Goal: Information Seeking & Learning: Learn about a topic

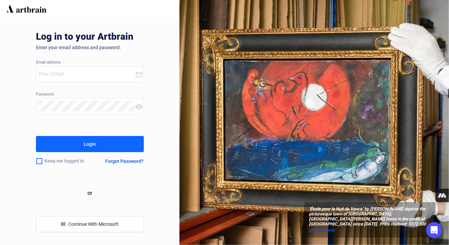
type input "[PERSON_NAME][EMAIL_ADDRESS][PERSON_NAME][DOMAIN_NAME]"
click at [84, 142] on div "Login" at bounding box center [90, 144] width 12 height 11
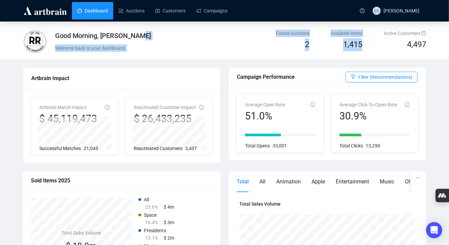
drag, startPoint x: 242, startPoint y: 35, endPoint x: 363, endPoint y: 41, distance: 120.8
click at [363, 41] on div "Good Morning, [PERSON_NAME] Welcome back to your dashboard. Future Auctions 2 A…" at bounding box center [225, 42] width 404 height 24
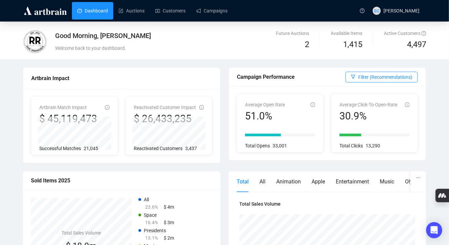
click at [363, 41] on div "Available Items 1,415" at bounding box center [346, 41] width 53 height 22
click at [141, 11] on link "Auctions" at bounding box center [132, 10] width 26 height 17
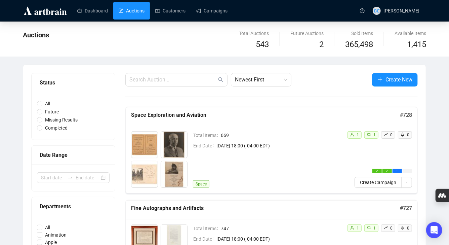
scroll to position [38, 0]
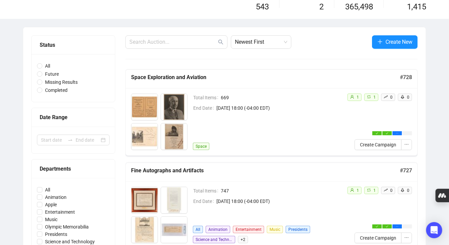
click at [230, 114] on div "Total Items 669 End Date [DATE] 18:00 (-04:00 EDT) Space" at bounding box center [267, 121] width 149 height 56
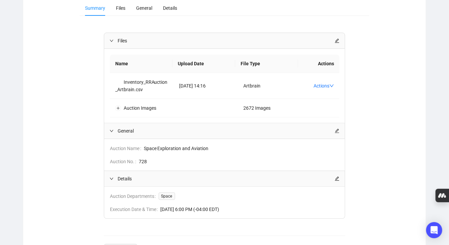
scroll to position [91, 0]
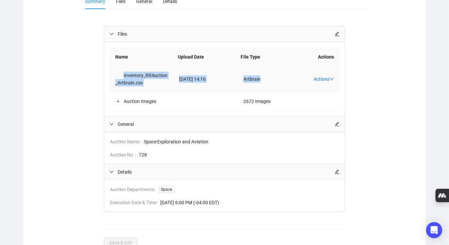
drag, startPoint x: 113, startPoint y: 70, endPoint x: 309, endPoint y: 80, distance: 196.3
click at [309, 80] on tr "Inventory_RRAuction_Artbrain.csv [DATE] 14:16 Artbrain Actions" at bounding box center [225, 79] width 230 height 26
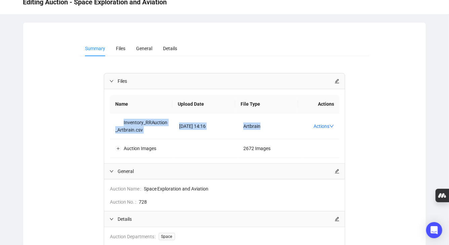
scroll to position [0, 0]
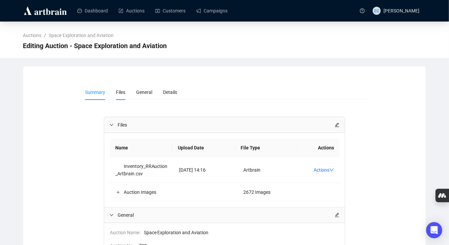
click at [116, 95] on li "Files" at bounding box center [121, 91] width 20 height 15
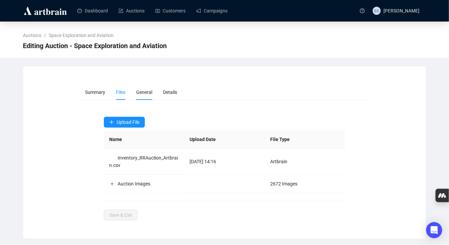
click at [139, 88] on li "General" at bounding box center [144, 91] width 27 height 15
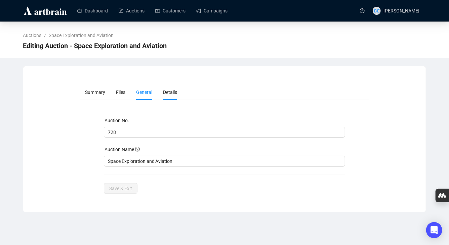
click at [182, 89] on li "Details" at bounding box center [170, 91] width 25 height 15
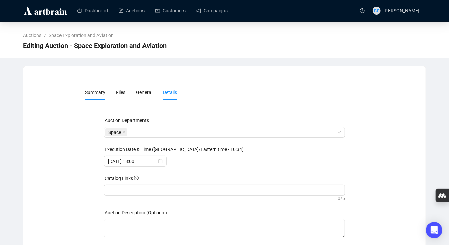
click at [94, 93] on span "Summary" at bounding box center [95, 91] width 20 height 5
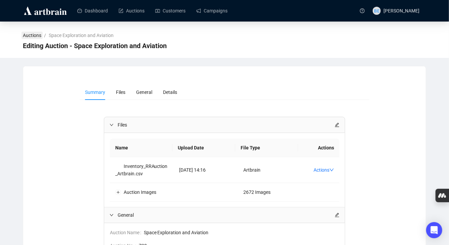
click at [40, 34] on link "Auctions" at bounding box center [32, 35] width 21 height 7
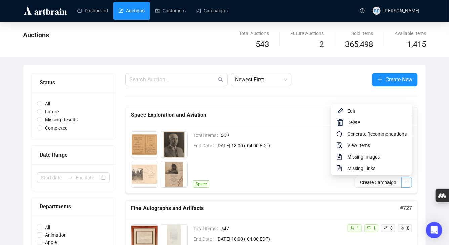
click at [407, 180] on icon "ellipsis" at bounding box center [407, 182] width 5 height 5
click at [381, 144] on span "View Items" at bounding box center [377, 145] width 60 height 7
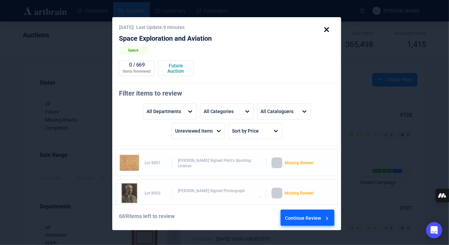
click at [215, 166] on div "[PERSON_NAME] Signed Pilot's Sporting License" at bounding box center [219, 163] width 83 height 10
click at [212, 155] on div "Lot 8001 [PERSON_NAME] Signed Pilot's Sporting License Missing Review!" at bounding box center [226, 163] width 215 height 20
click at [308, 218] on div "Continue Review" at bounding box center [307, 219] width 45 height 18
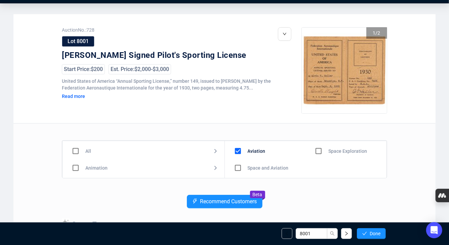
scroll to position [22, 0]
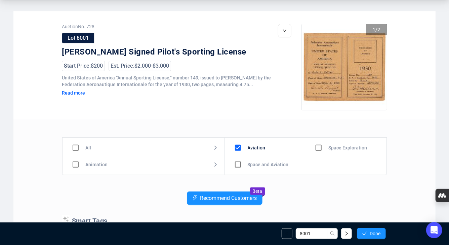
click at [83, 92] on div "Read more" at bounding box center [100, 93] width 77 height 6
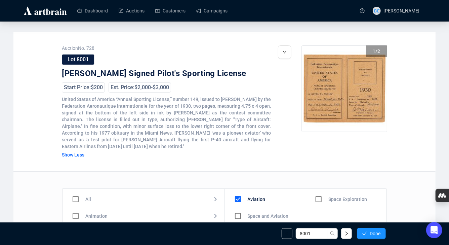
scroll to position [208, 0]
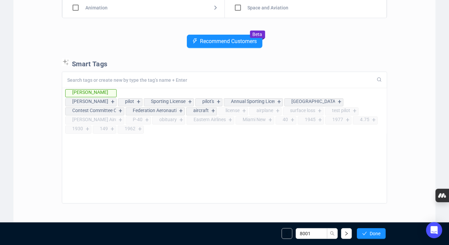
click at [135, 77] on input at bounding box center [221, 80] width 308 height 6
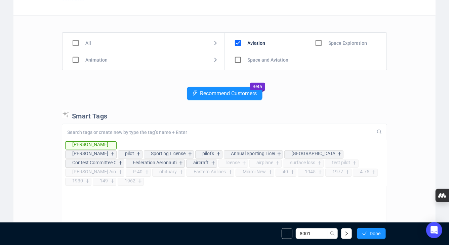
scroll to position [65, 0]
click at [178, 173] on div "+" at bounding box center [181, 172] width 7 height 7
click at [118, 145] on icon at bounding box center [120, 145] width 5 height 5
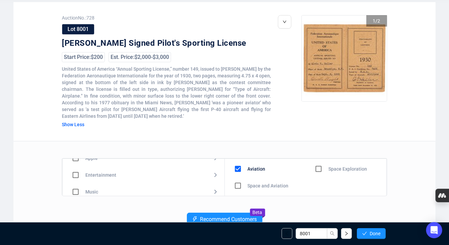
scroll to position [0, 0]
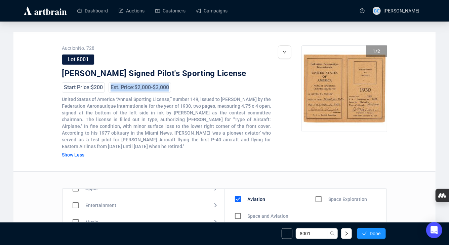
drag, startPoint x: 115, startPoint y: 89, endPoint x: 237, endPoint y: 92, distance: 122.4
click at [237, 92] on div "Start Price: $200 Est. Price: $2,000 - $3,000" at bounding box center [166, 87] width 209 height 10
click at [171, 89] on div "Est. Price: $2,000 - $3,000" at bounding box center [140, 87] width 63 height 10
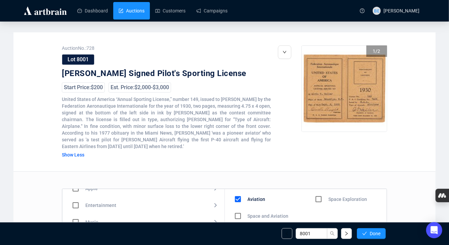
click at [132, 12] on link "Auctions" at bounding box center [132, 10] width 26 height 17
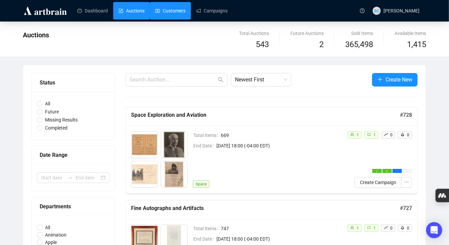
click at [161, 6] on link "Customers" at bounding box center [170, 10] width 30 height 17
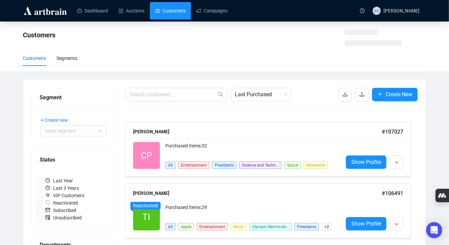
click at [243, 8] on ul "Dashboard Auctions Customers Campaigns" at bounding box center [213, 10] width 282 height 17
click at [214, 8] on link "Campaigns" at bounding box center [211, 10] width 31 height 17
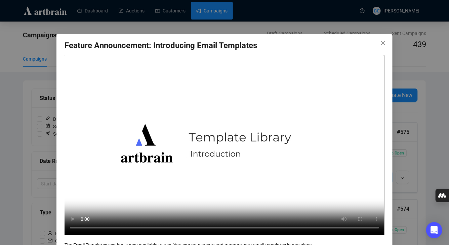
click at [217, 46] on h3 "Feature Announcement: Introducing Email Templates" at bounding box center [225, 45] width 320 height 11
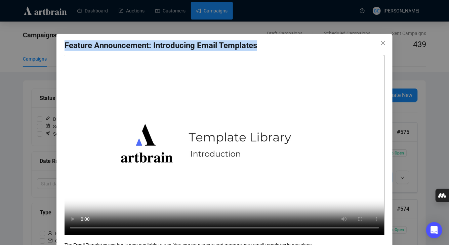
click at [217, 46] on h3 "Feature Announcement: Introducing Email Templates" at bounding box center [225, 45] width 320 height 11
click at [382, 40] on icon "close" at bounding box center [383, 42] width 5 height 5
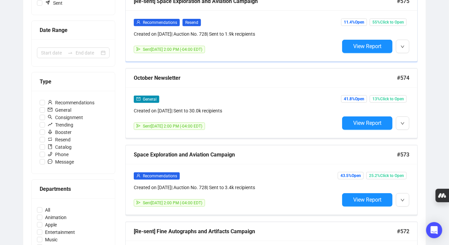
scroll to position [144, 0]
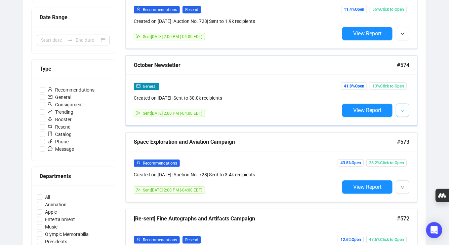
click at [403, 110] on icon "down" at bounding box center [403, 111] width 4 height 4
click at [321, 108] on div "General Created on [DATE] | Sent to 30.0k recipients Sent [DATE] 2:00 PM (-04:0…" at bounding box center [237, 99] width 206 height 35
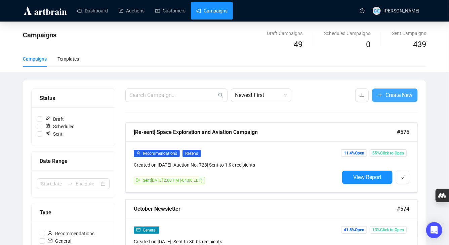
click at [407, 98] on span "Create New" at bounding box center [399, 95] width 27 height 8
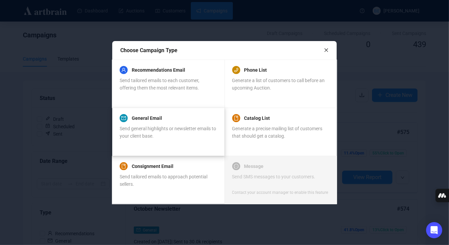
click at [165, 119] on div "General Email" at bounding box center [168, 118] width 97 height 8
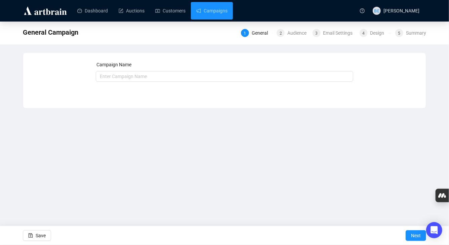
click at [170, 67] on div "Campaign Name" at bounding box center [225, 66] width 258 height 10
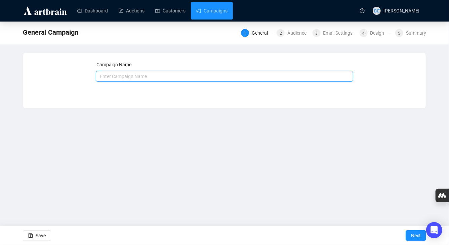
click at [163, 73] on input "text" at bounding box center [225, 76] width 258 height 11
type input "TEST"
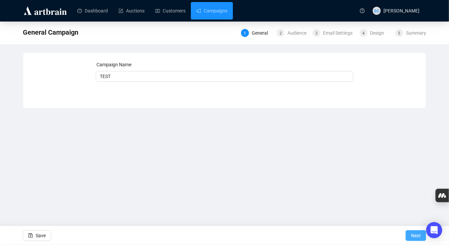
click at [415, 234] on span "Next" at bounding box center [416, 235] width 10 height 19
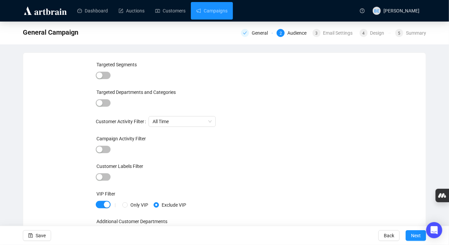
scroll to position [8, 0]
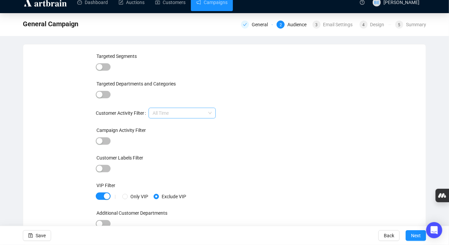
click at [165, 112] on span "All Time" at bounding box center [182, 113] width 59 height 10
click at [196, 87] on div "Targeted Departments and Categories" at bounding box center [225, 85] width 258 height 10
click at [178, 113] on span "All Time" at bounding box center [182, 113] width 59 height 10
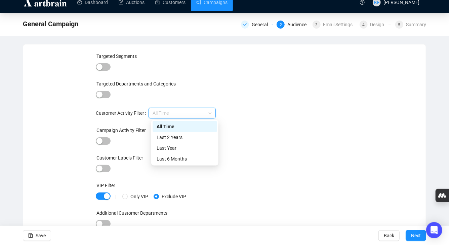
click at [192, 100] on div "Targeted Segments Targeted Departments and Categories Customer Activity Filter …" at bounding box center [225, 144] width 258 height 184
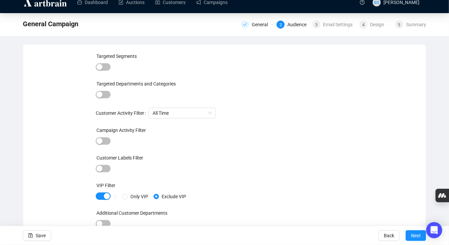
click at [317, 170] on div at bounding box center [225, 168] width 258 height 9
click at [422, 236] on button "Next" at bounding box center [416, 235] width 21 height 11
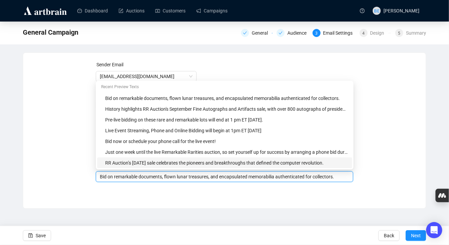
drag, startPoint x: 217, startPoint y: 164, endPoint x: 370, endPoint y: 142, distance: 154.6
click at [370, 142] on div "Sender Email [EMAIL_ADDRESS][DOMAIN_NAME] Sender Name RR Auction Subject RR Oct…" at bounding box center [224, 125] width 387 height 129
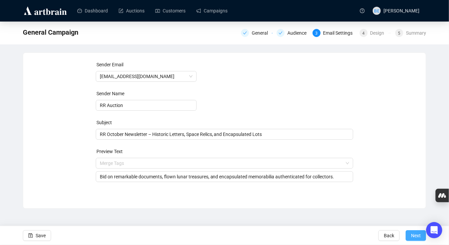
click at [412, 236] on span "Next" at bounding box center [416, 235] width 10 height 19
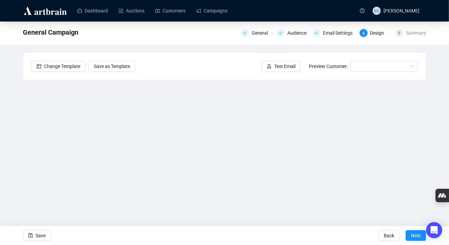
scroll to position [5, 0]
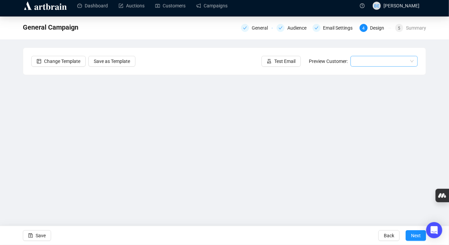
click at [367, 62] on input "search" at bounding box center [381, 61] width 53 height 10
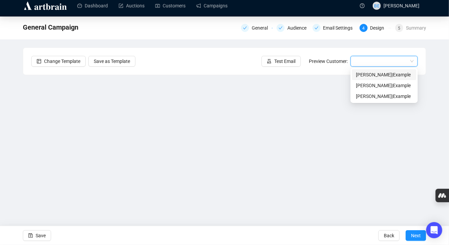
click at [325, 54] on div "Change Template Save as Template Test Email Preview Customer:" at bounding box center [224, 61] width 403 height 27
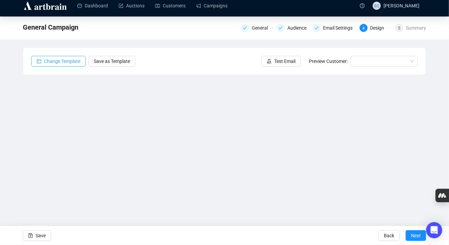
click at [65, 62] on span "Change Template" at bounding box center [62, 61] width 36 height 7
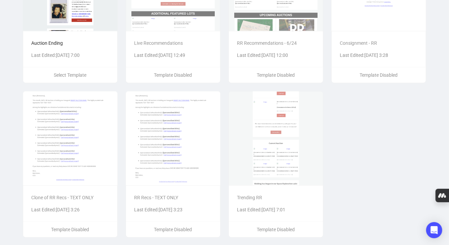
scroll to position [0, 0]
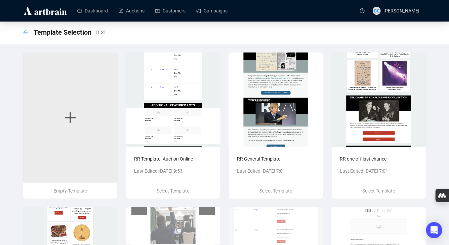
click at [26, 34] on icon "arrow-left" at bounding box center [25, 32] width 5 height 5
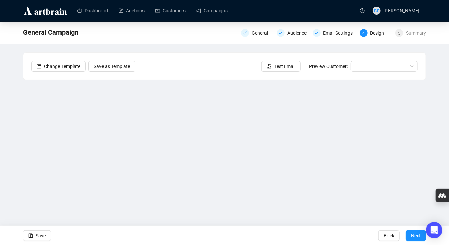
click at [216, 50] on div "General Campaign General Audience Email Settings 4 Design 5 Summary Change Temp…" at bounding box center [224, 135] width 449 height 227
click at [432, 98] on div "General Campaign General Audience Email Settings 4 Design 5 Summary Change Temp…" at bounding box center [224, 135] width 449 height 227
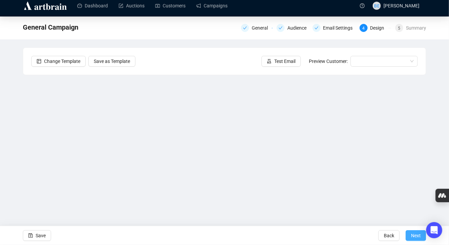
click at [412, 232] on span "Next" at bounding box center [416, 235] width 10 height 19
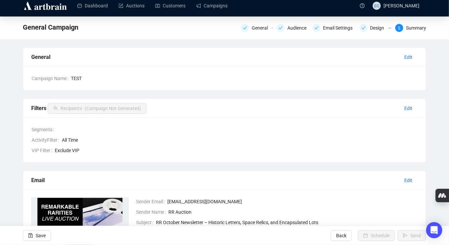
click at [71, 147] on span "Exclude VIP" at bounding box center [236, 150] width 363 height 7
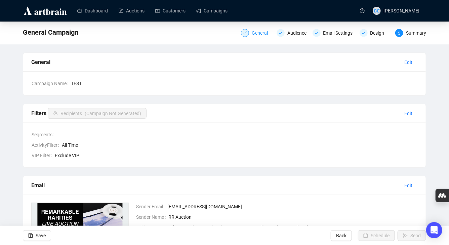
click at [254, 32] on div "General" at bounding box center [262, 33] width 20 height 8
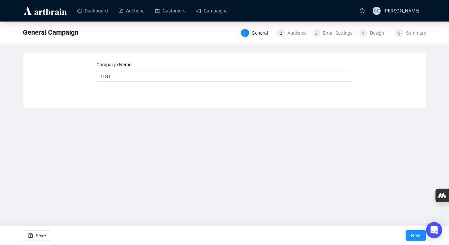
click at [295, 29] on div "1 General 2 Audience 3 Email Settings 4 Design 5 Summary" at bounding box center [333, 32] width 185 height 9
click at [296, 32] on div "Audience" at bounding box center [299, 33] width 23 height 8
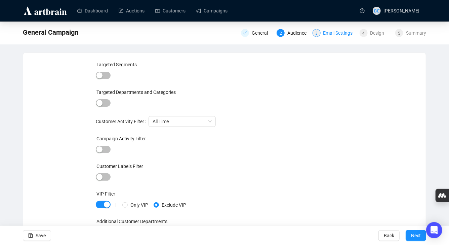
click at [338, 29] on div "Email Settings" at bounding box center [340, 33] width 34 height 8
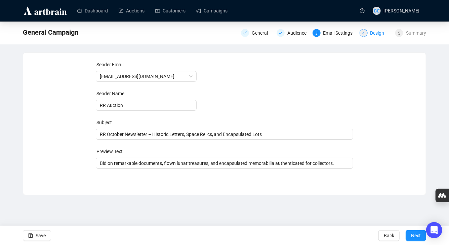
click at [371, 34] on div "Design" at bounding box center [380, 33] width 18 height 8
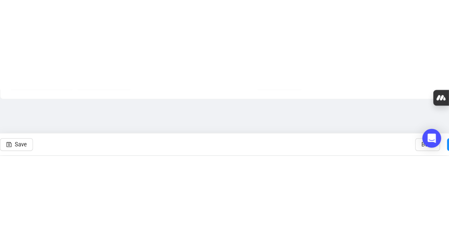
scroll to position [5, 0]
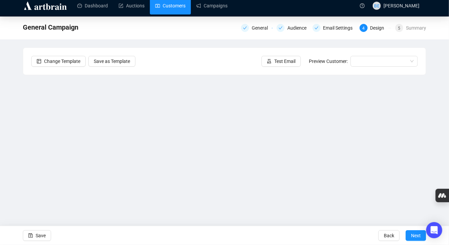
click at [176, 9] on link "Customers" at bounding box center [170, 5] width 30 height 17
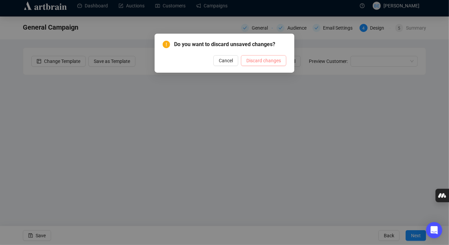
click at [264, 63] on span "Discard changes" at bounding box center [263, 60] width 35 height 7
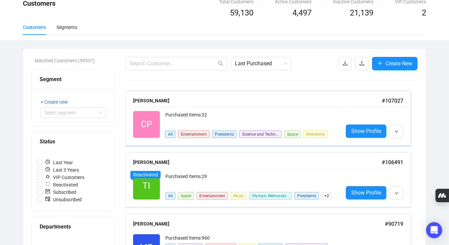
scroll to position [39, 0]
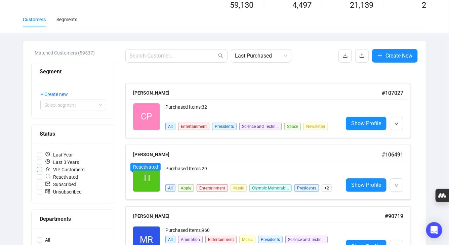
click at [66, 168] on span "VIP Customers" at bounding box center [64, 169] width 45 height 7
click at [42, 168] on input "VIP Customers" at bounding box center [39, 169] width 5 height 5
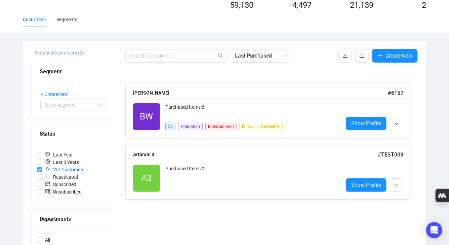
click at [62, 169] on span "VIP Customers" at bounding box center [64, 169] width 45 height 7
click at [42, 169] on input "VIP Customers" at bounding box center [39, 169] width 5 height 5
checkbox input "false"
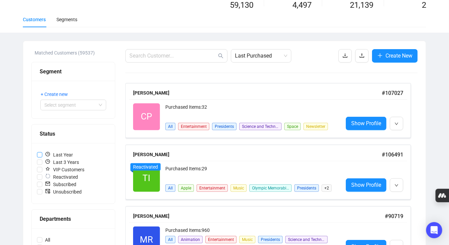
click at [67, 155] on span "Last Year" at bounding box center [58, 154] width 33 height 7
click at [42, 155] on input "Last Year" at bounding box center [39, 154] width 5 height 5
checkbox input "true"
click at [143, 116] on span "CP" at bounding box center [146, 117] width 11 height 14
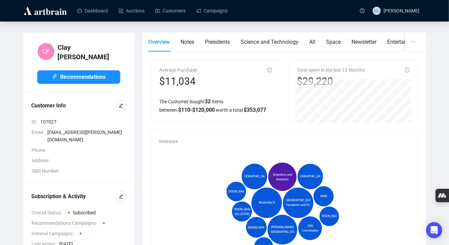
scroll to position [25, 0]
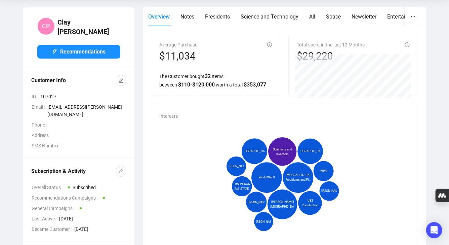
drag, startPoint x: 157, startPoint y: 44, endPoint x: 204, endPoint y: 48, distance: 47.6
click at [204, 48] on div "Average Purchase $11,034 The Customer bought 32 Items between $ 110 - $ 120,000…" at bounding box center [215, 64] width 129 height 61
click at [184, 81] on span "$ 110 - $ 120,000" at bounding box center [196, 84] width 37 height 6
click at [207, 81] on span "$ 110 - $ 120,000" at bounding box center [196, 84] width 37 height 6
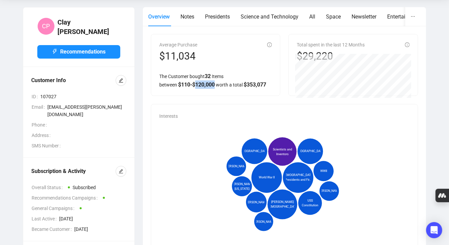
click at [207, 81] on span "$ 110 - $ 120,000" at bounding box center [196, 84] width 37 height 6
click at [198, 91] on div "Average Purchase $11,034 The Customer bought 32 Items between $ 110 - $ 120,000…" at bounding box center [215, 64] width 129 height 61
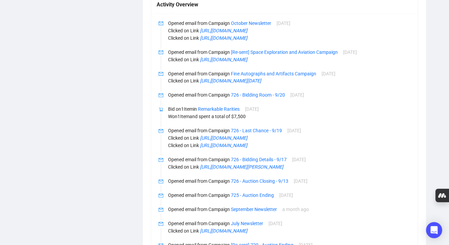
scroll to position [536, 0]
drag, startPoint x: 171, startPoint y: 132, endPoint x: 274, endPoint y: 135, distance: 102.9
click at [274, 113] on p "Bid on 1 Item in Remarkable Rarities [DATE]" at bounding box center [289, 108] width 242 height 7
click at [259, 112] on span "[DATE]" at bounding box center [252, 108] width 14 height 5
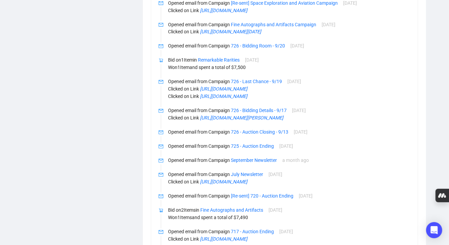
scroll to position [589, 0]
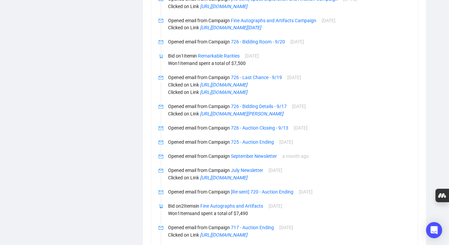
drag, startPoint x: 166, startPoint y: 112, endPoint x: 311, endPoint y: 115, distance: 145.6
click at [311, 105] on li "Opened email from Campaign 726 - Last Chance - 9/19 [DATE] Clicked on Link [URL…" at bounding box center [284, 90] width 251 height 29
click at [311, 96] on p "Clicked on Link [URL][DOMAIN_NAME]" at bounding box center [289, 92] width 242 height 7
drag, startPoint x: 311, startPoint y: 115, endPoint x: 167, endPoint y: 106, distance: 144.9
click at [167, 105] on li "Opened email from Campaign 726 - Last Chance - 9/19 [DATE] Clicked on Link [URL…" at bounding box center [284, 90] width 251 height 29
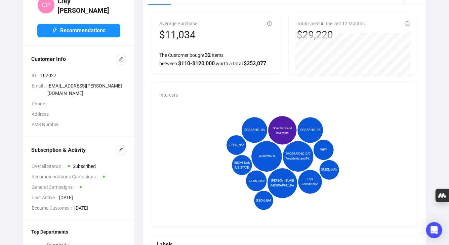
scroll to position [0, 0]
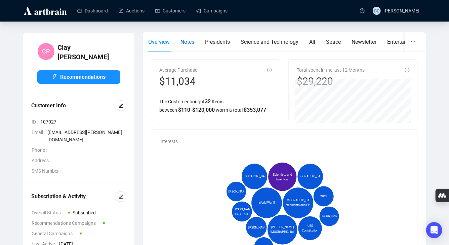
click at [189, 38] on div "Notes" at bounding box center [188, 42] width 14 height 8
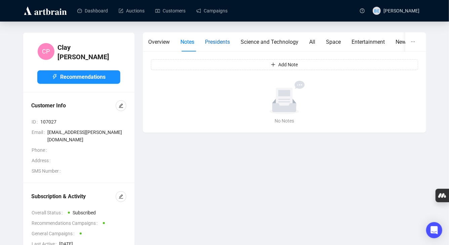
click at [215, 40] on span "Presidents" at bounding box center [217, 42] width 25 height 6
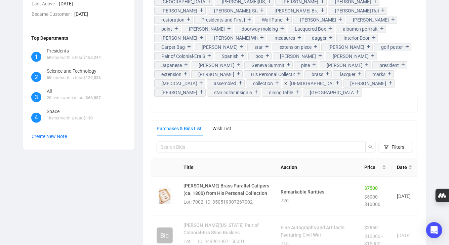
scroll to position [258, 0]
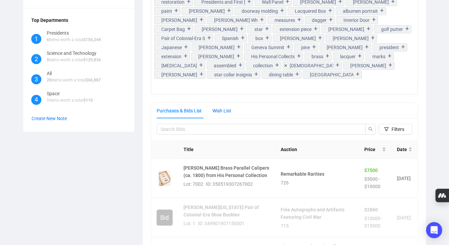
click at [227, 110] on div "Wish List" at bounding box center [222, 110] width 19 height 7
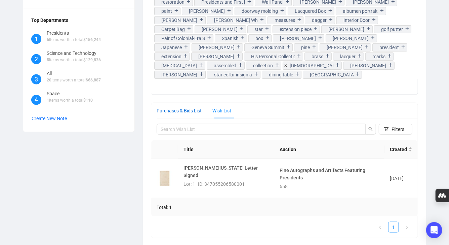
click at [185, 112] on div "Purchases & Bids List" at bounding box center [179, 110] width 45 height 7
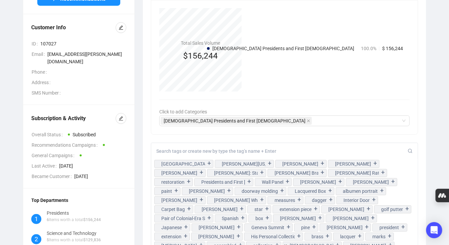
scroll to position [0, 0]
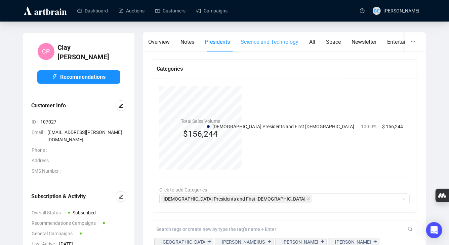
click at [269, 47] on div "Science and Technology" at bounding box center [270, 41] width 58 height 19
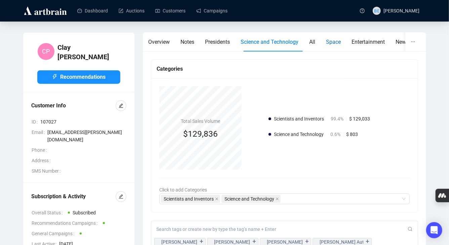
click at [331, 41] on span "Space" at bounding box center [333, 42] width 15 height 6
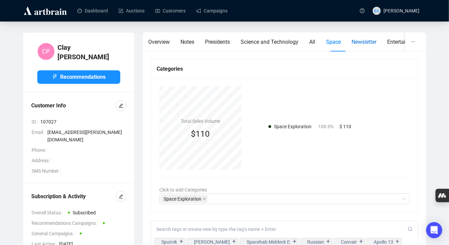
click at [370, 40] on span "Newsletter" at bounding box center [364, 42] width 25 height 6
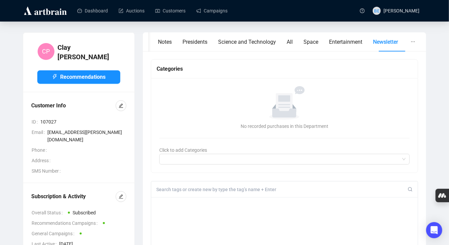
click at [411, 43] on icon "ellipsis" at bounding box center [413, 41] width 5 height 5
click at [421, 60] on span "Overview" at bounding box center [419, 58] width 19 height 5
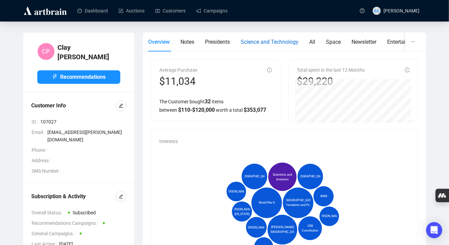
click at [274, 43] on span "Science and Technology" at bounding box center [270, 42] width 58 height 6
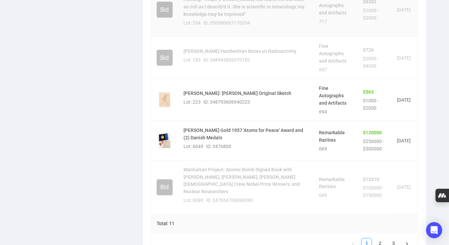
scroll to position [435, 0]
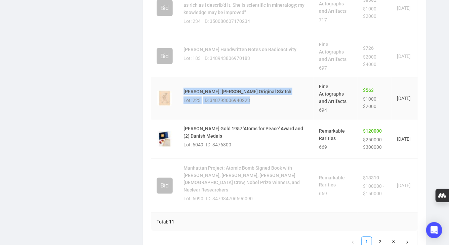
drag, startPoint x: 179, startPoint y: 94, endPoint x: 279, endPoint y: 112, distance: 102.5
click at [279, 112] on td "[PERSON_NAME]: [PERSON_NAME] Original Sketch Lot: 223 ID: 348793606940223" at bounding box center [246, 98] width 136 height 42
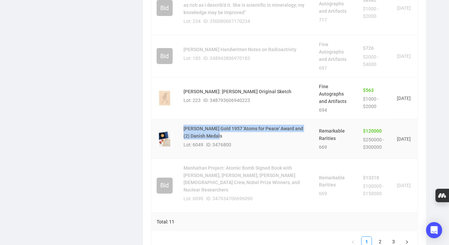
drag, startPoint x: 179, startPoint y: 126, endPoint x: 266, endPoint y: 135, distance: 87.9
click at [266, 135] on td "[PERSON_NAME] Gold 1957 'Atoms for Peace' Award and (2) Danish Medals Lot: 6049…" at bounding box center [246, 138] width 136 height 39
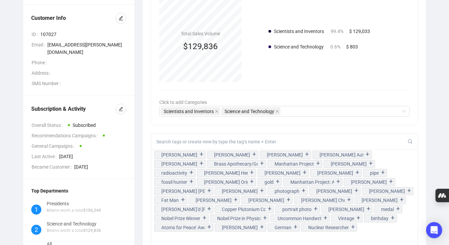
scroll to position [0, 0]
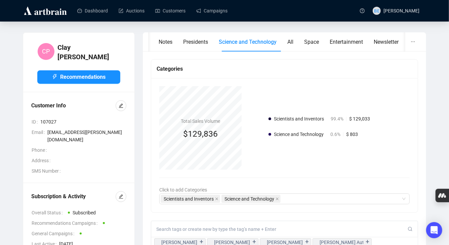
click at [145, 41] on div "Overview Notes Presidents Science and Technology All Space Entertainment Newsle…" at bounding box center [284, 41] width 283 height 19
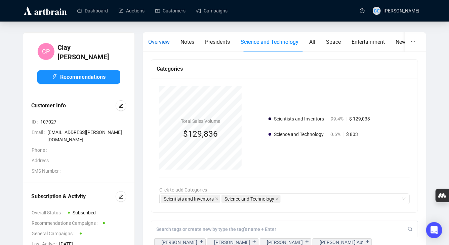
click at [152, 41] on span "Overview" at bounding box center [159, 42] width 22 height 6
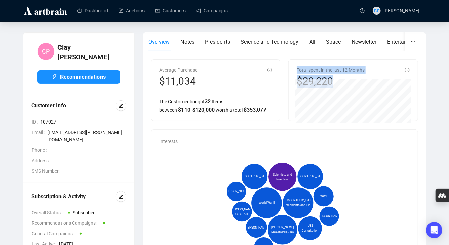
click at [364, 82] on div "Total spent in the last 12 Months $29,220" at bounding box center [353, 90] width 129 height 61
drag, startPoint x: 190, startPoint y: 109, endPoint x: 159, endPoint y: 110, distance: 30.6
click at [159, 109] on div "The Customer bought 32 Items between $ 110 - $ 120,000 worth a total $ 353,077" at bounding box center [215, 105] width 113 height 17
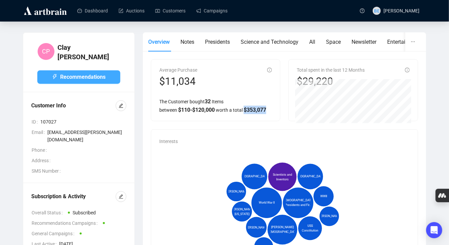
click at [89, 73] on span "Recommendations" at bounding box center [82, 77] width 45 height 8
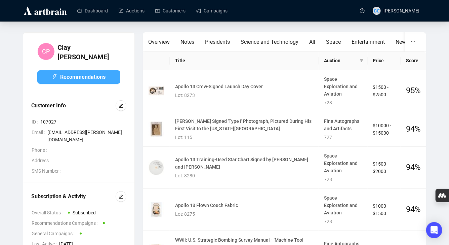
click at [89, 73] on span "Recommendations" at bounding box center [82, 77] width 45 height 8
click at [75, 73] on span "Recommendations" at bounding box center [82, 77] width 45 height 8
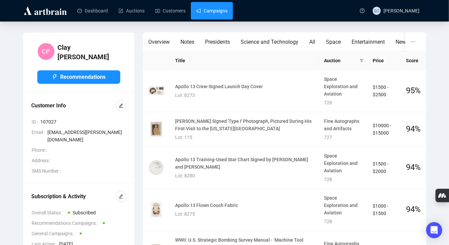
click at [216, 6] on link "Campaigns" at bounding box center [211, 10] width 31 height 17
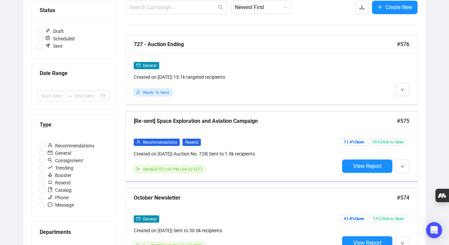
scroll to position [88, 0]
click at [405, 165] on button "button" at bounding box center [402, 165] width 13 height 13
click at [375, 161] on button "View Report" at bounding box center [367, 165] width 50 height 13
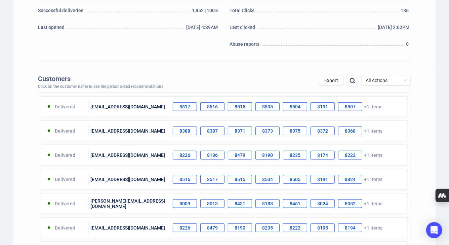
scroll to position [192, 0]
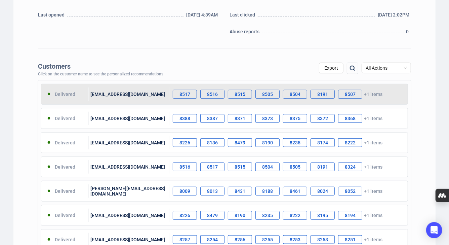
click at [192, 93] on div "8517" at bounding box center [185, 94] width 24 height 9
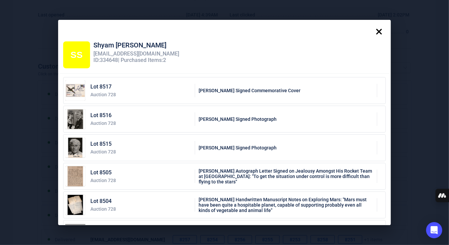
click at [381, 34] on icon at bounding box center [379, 31] width 13 height 13
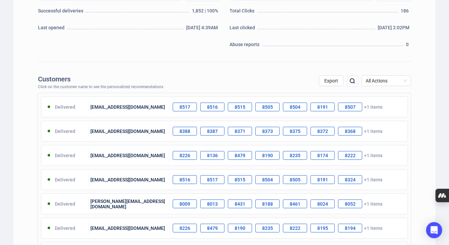
scroll to position [0, 0]
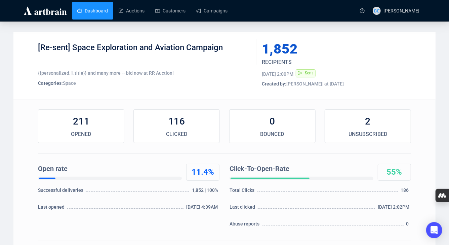
click at [90, 12] on link "Dashboard" at bounding box center [92, 10] width 31 height 17
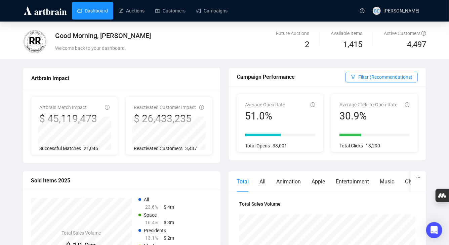
scroll to position [3, 0]
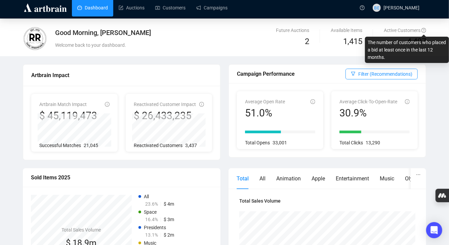
click at [424, 30] on icon "question-circle" at bounding box center [424, 30] width 2 height 3
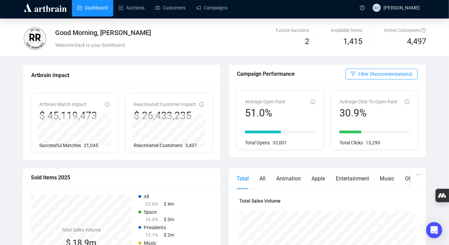
click at [405, 20] on div "Good Morning, [PERSON_NAME] Welcome back to your dashboard. Future Auctions 2 A…" at bounding box center [224, 37] width 449 height 38
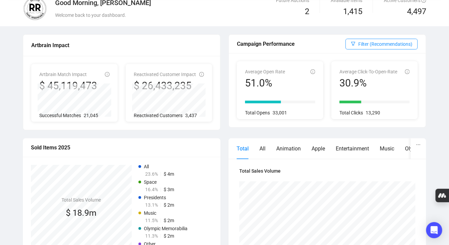
scroll to position [49, 0]
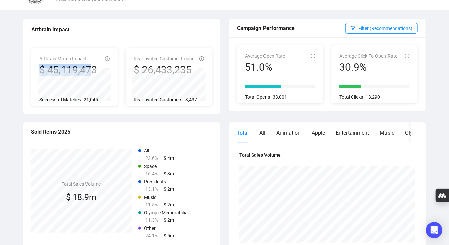
drag, startPoint x: 41, startPoint y: 65, endPoint x: 117, endPoint y: 69, distance: 76.1
click at [117, 69] on div "Artbrain Match Impact $ 45,119,473 Successful Matches 21,045" at bounding box center [74, 77] width 86 height 58
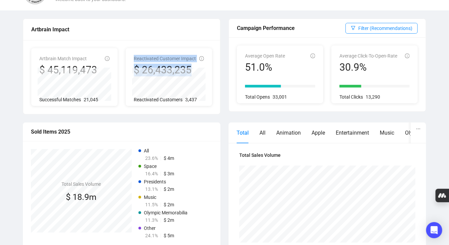
drag, startPoint x: 127, startPoint y: 57, endPoint x: 218, endPoint y: 84, distance: 95.0
click at [218, 84] on div "Artbrain Match Impact $ 45,119,473 Successful Matches 21,045 Reactivated Custom…" at bounding box center [121, 77] width 197 height 74
click at [150, 59] on span "Reactivated Customer Impact" at bounding box center [165, 58] width 62 height 5
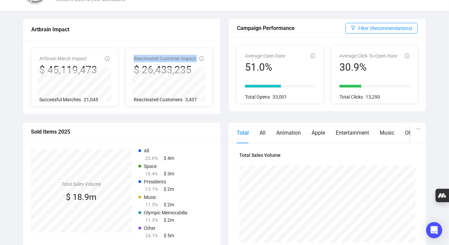
click at [150, 59] on span "Reactivated Customer Impact" at bounding box center [165, 58] width 62 height 5
click at [201, 58] on icon "info-circle" at bounding box center [201, 58] width 5 height 5
click at [180, 62] on div "Reactivated Customer Impact $ 26,433,235" at bounding box center [165, 66] width 62 height 22
click at [181, 41] on div "Artbrain Match Impact $ 45,119,473 Successful Matches 21,045 Reactivated Custom…" at bounding box center [121, 77] width 197 height 74
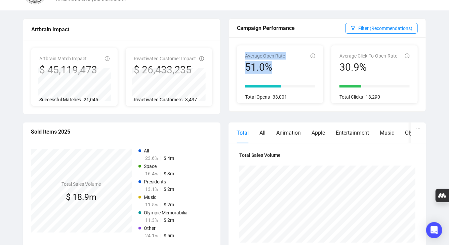
drag, startPoint x: 243, startPoint y: 54, endPoint x: 323, endPoint y: 80, distance: 84.7
click at [323, 80] on div "Average Open Rate 51.0% Total Opens 33,001 Average Click-To-Open-Rate 30.9% Tot…" at bounding box center [327, 74] width 197 height 74
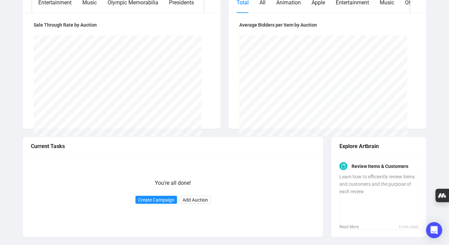
scroll to position [0, 0]
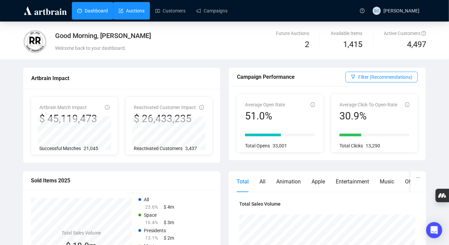
click at [137, 11] on link "Auctions" at bounding box center [132, 10] width 26 height 17
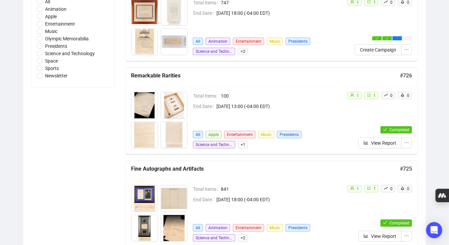
scroll to position [232, 0]
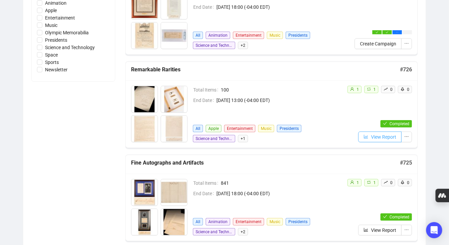
click at [377, 139] on span "View Report" at bounding box center [383, 136] width 25 height 7
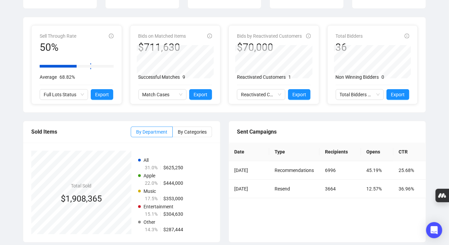
scroll to position [119, 0]
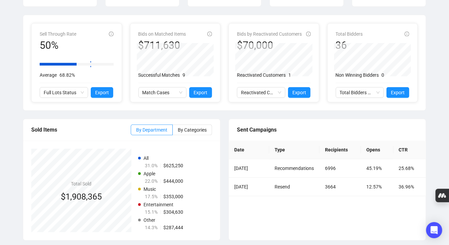
click at [144, 32] on span "Bids on Matched Items" at bounding box center [163, 33] width 48 height 5
click at [248, 33] on span "Bids by Reactivated Customers" at bounding box center [269, 33] width 65 height 5
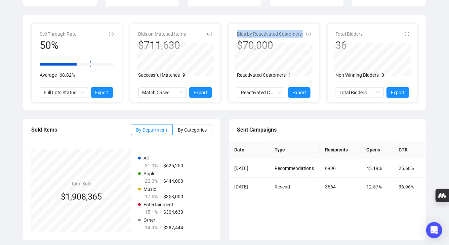
click at [248, 33] on span "Bids by Reactivated Customers" at bounding box center [269, 33] width 65 height 5
click at [338, 33] on span "Total Bidders" at bounding box center [349, 33] width 27 height 5
click at [368, 47] on div "Total Bidders 36 Non Winning Bidders 0 Total Bidders Activity Export" at bounding box center [373, 63] width 90 height 78
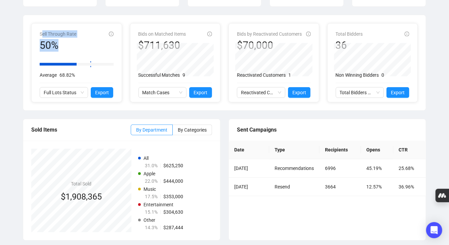
drag, startPoint x: 41, startPoint y: 35, endPoint x: 60, endPoint y: 46, distance: 22.1
click at [60, 46] on div "Sell Through Rate 50%" at bounding box center [58, 41] width 37 height 22
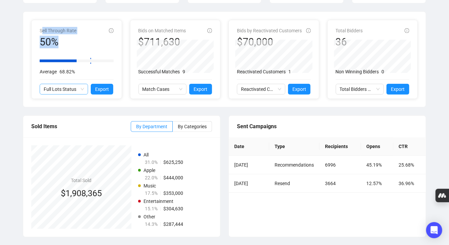
click at [80, 86] on span "Full Lots Status" at bounding box center [64, 89] width 40 height 10
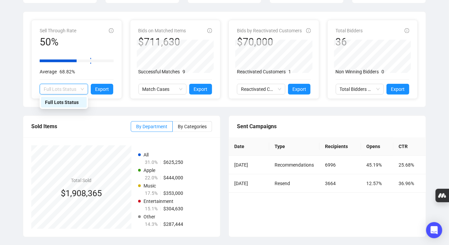
click at [156, 96] on div "Bids on Matched Items $711,630 721 - Fine Autographs and Artifacts $458,408 Suc…" at bounding box center [175, 59] width 90 height 78
click at [156, 93] on span "Match Cases" at bounding box center [163, 89] width 40 height 10
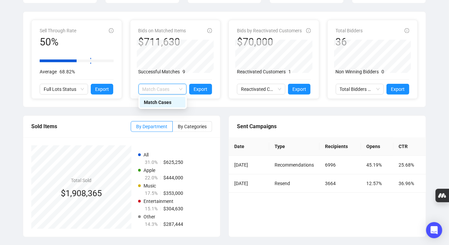
click at [109, 122] on div "Sold Items" at bounding box center [81, 126] width 100 height 8
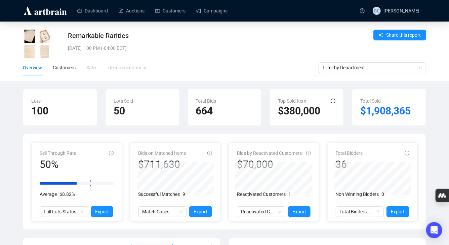
click at [91, 68] on div "Sales" at bounding box center [91, 67] width 11 height 7
click at [94, 67] on div "Sales" at bounding box center [91, 67] width 11 height 7
click at [74, 65] on div "Customers" at bounding box center [64, 67] width 23 height 7
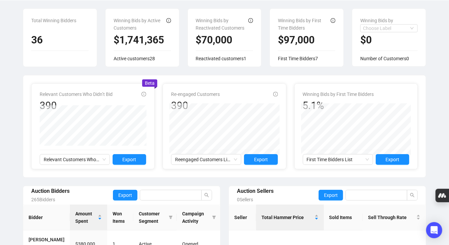
scroll to position [81, 0]
click at [82, 159] on span "Relevant Customers Who Didn’t Bid" at bounding box center [75, 159] width 62 height 10
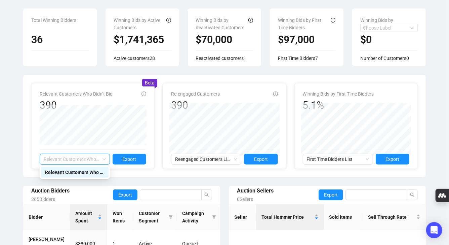
click at [82, 159] on span "Relevant Customers Who Didn’t Bid" at bounding box center [75, 159] width 62 height 10
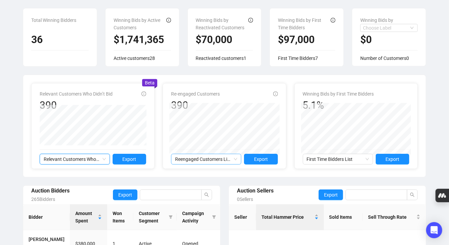
click at [224, 157] on span "Reengaged Customers List" at bounding box center [206, 159] width 62 height 10
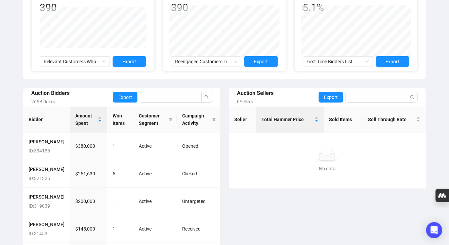
scroll to position [172, 0]
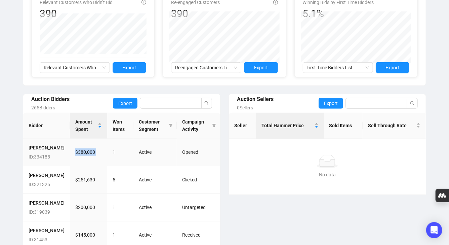
drag, startPoint x: 60, startPoint y: 160, endPoint x: 102, endPoint y: 161, distance: 42.1
click at [102, 161] on tr "[PERSON_NAME] ID: 334185 $380,000 1 Active Opened" at bounding box center [121, 153] width 197 height 28
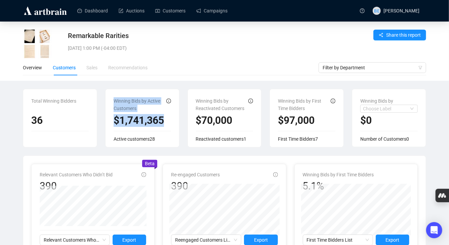
drag, startPoint x: 115, startPoint y: 99, endPoint x: 191, endPoint y: 129, distance: 82.4
click at [191, 129] on div "Total Winning Bidders 36 Winning Bids by Active Customers $1,741,365 Active cus…" at bounding box center [225, 122] width 412 height 67
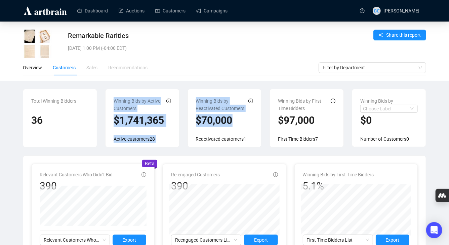
click at [190, 129] on div "Winning Bids by Reactivated Customers $70,000 Reactivated customers 1" at bounding box center [225, 118] width 74 height 58
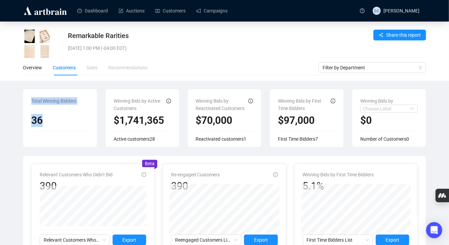
drag, startPoint x: 31, startPoint y: 96, endPoint x: 52, endPoint y: 120, distance: 32.2
click at [52, 120] on div "Total Winning Bidders 36" at bounding box center [60, 116] width 74 height 54
click at [52, 120] on h2 "36" at bounding box center [60, 120] width 58 height 13
drag, startPoint x: 52, startPoint y: 120, endPoint x: 31, endPoint y: 107, distance: 25.0
click at [31, 107] on div "Total Winning Bidders 36" at bounding box center [60, 116] width 74 height 54
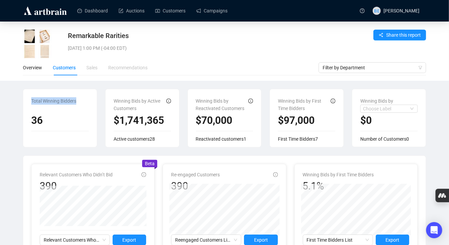
drag, startPoint x: 28, startPoint y: 97, endPoint x: 48, endPoint y: 135, distance: 42.6
click at [48, 135] on div "Total Winning Bidders 36" at bounding box center [60, 116] width 74 height 54
click at [37, 66] on div "Overview" at bounding box center [32, 67] width 19 height 7
